Goal: Use online tool/utility: Utilize a website feature to perform a specific function

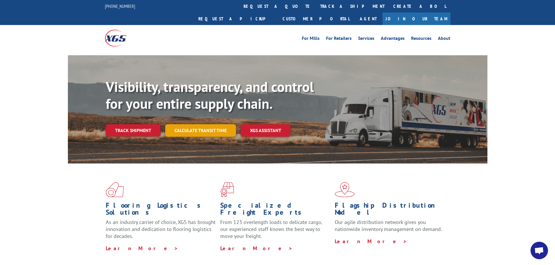
click at [188, 124] on link "Calculate transit time" at bounding box center [200, 130] width 71 height 13
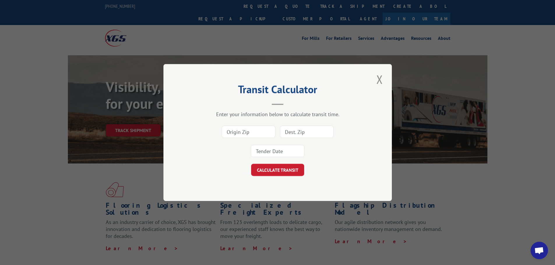
click at [261, 131] on input at bounding box center [249, 132] width 54 height 12
type input "30701"
type input "10061"
click at [251, 164] on button "CALCULATE TRANSIT" at bounding box center [277, 170] width 53 height 12
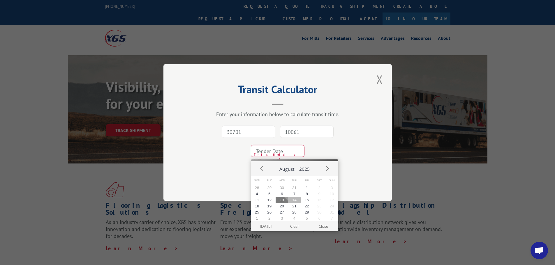
click at [294, 201] on button "14" at bounding box center [294, 200] width 13 height 6
type input "[DATE]"
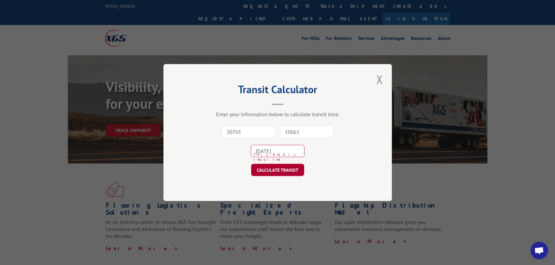
click at [280, 167] on button "CALCULATE TRANSIT" at bounding box center [277, 170] width 53 height 12
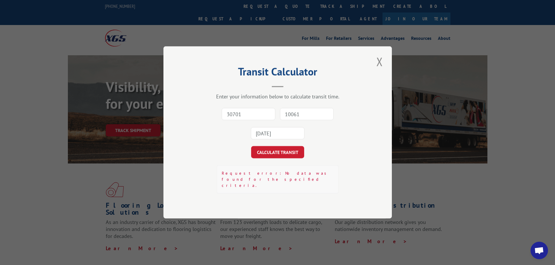
click at [238, 116] on input "30701" at bounding box center [249, 114] width 54 height 12
type input "30701"
click at [309, 121] on input "10061" at bounding box center [307, 114] width 54 height 12
type input "01598"
click at [270, 156] on button "CALCULATE TRANSIT" at bounding box center [277, 152] width 53 height 12
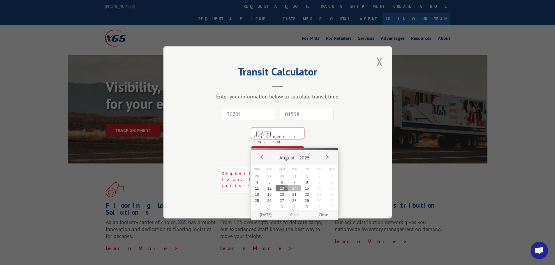
click at [295, 188] on button "14" at bounding box center [294, 188] width 13 height 6
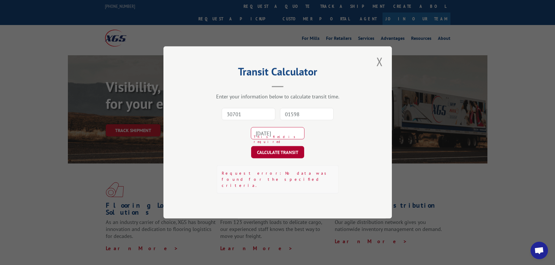
click at [276, 158] on button "CALCULATE TRANSIT" at bounding box center [277, 152] width 53 height 12
click at [249, 121] on input "30701" at bounding box center [249, 114] width 54 height 12
type input "30701"
click at [312, 121] on input "01598" at bounding box center [307, 114] width 54 height 12
type input "94508"
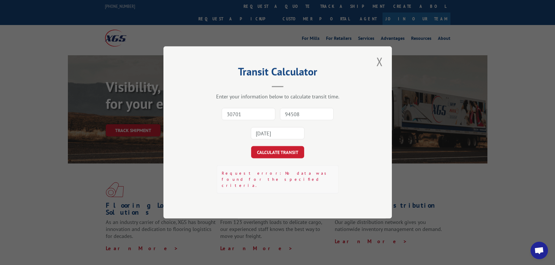
click at [251, 146] on button "CALCULATE TRANSIT" at bounding box center [277, 152] width 53 height 12
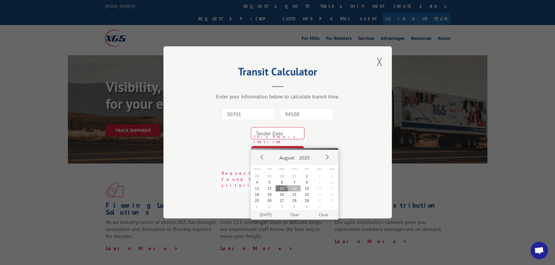
click at [293, 190] on button "14" at bounding box center [294, 188] width 13 height 6
type input "[DATE]"
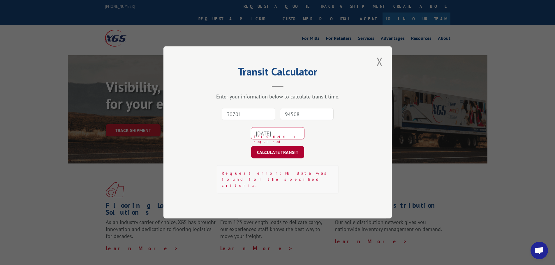
click at [282, 157] on button "CALCULATE TRANSIT" at bounding box center [277, 152] width 53 height 12
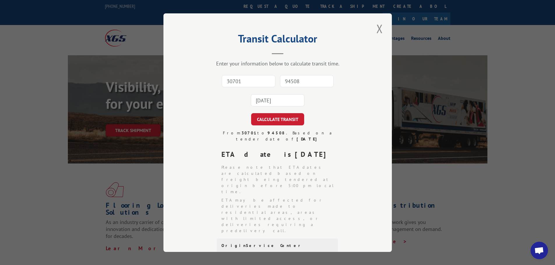
click at [378, 28] on button "Close modal" at bounding box center [379, 29] width 10 height 16
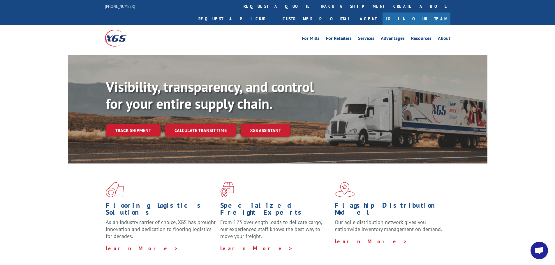
click at [471, 205] on div "Flooring Logistics Solutions As an industry carrier of choice, XGS has brought …" at bounding box center [277, 217] width 419 height 107
click at [494, 169] on div "Flooring Logistics Solutions As an industry carrier of choice, XGS has brought …" at bounding box center [277, 222] width 555 height 117
